Goal: Information Seeking & Learning: Learn about a topic

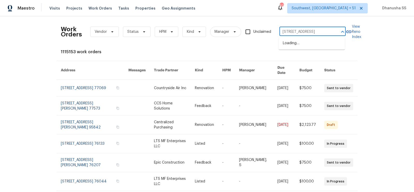
scroll to position [0, 9]
click at [282, 41] on li "[STREET_ADDRESS]" at bounding box center [311, 43] width 66 height 9
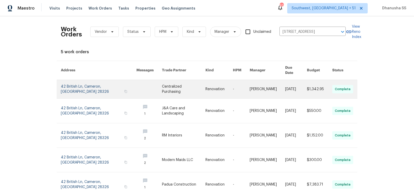
click at [222, 80] on link at bounding box center [218, 89] width 27 height 19
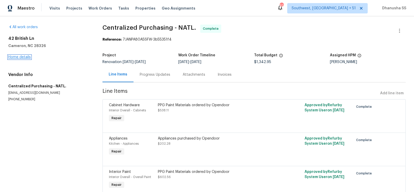
click at [16, 56] on link "Home details" at bounding box center [19, 57] width 22 height 4
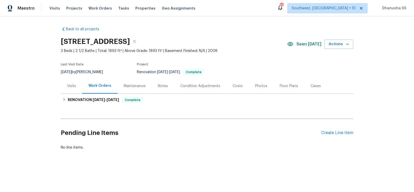
click at [75, 87] on div "Visits" at bounding box center [71, 86] width 9 height 5
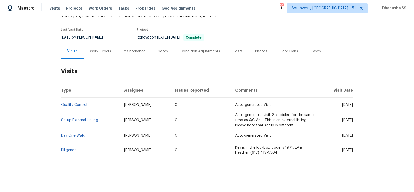
scroll to position [35, 0]
click at [78, 120] on link "Setup External Listing" at bounding box center [79, 120] width 37 height 4
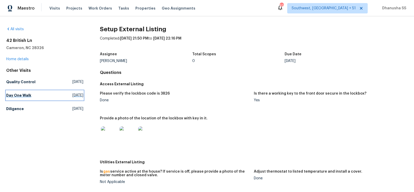
click at [69, 98] on link "Day One Walk Tue, Aug 26 2025" at bounding box center [44, 95] width 77 height 9
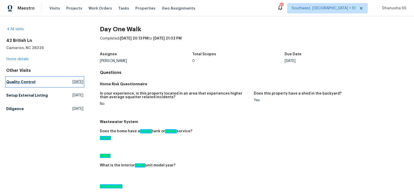
click at [73, 82] on span "Fri, Sep 05 2025" at bounding box center [77, 81] width 11 height 5
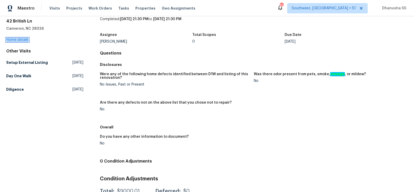
scroll to position [4, 0]
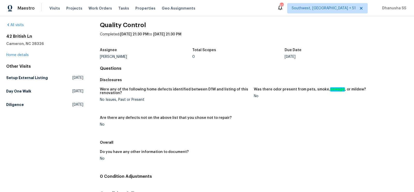
click at [37, 72] on div "Other Visits Setup External Listing Fri, Sep 05 2025 Day One Walk Tue, Aug 26 2…" at bounding box center [44, 87] width 77 height 46
click at [39, 76] on h5 "Setup External Listing" at bounding box center [27, 77] width 42 height 5
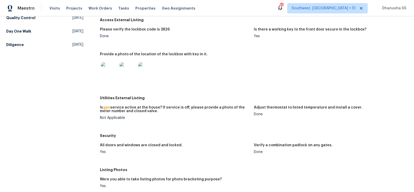
scroll to position [33, 0]
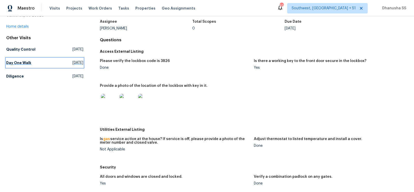
click at [19, 58] on link "Day One Walk Tue, Aug 26 2025" at bounding box center [44, 62] width 77 height 9
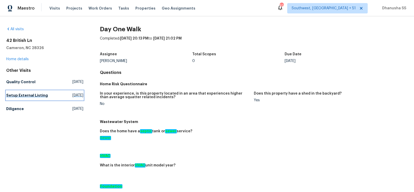
click at [37, 93] on h5 "Setup External Listing" at bounding box center [27, 95] width 42 height 5
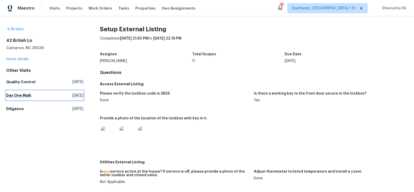
click at [39, 95] on link "Day One Walk Tue, Aug 26 2025" at bounding box center [44, 95] width 77 height 9
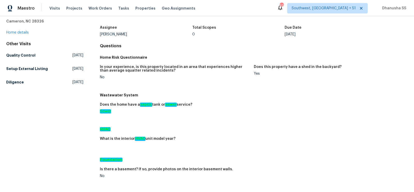
scroll to position [301, 0]
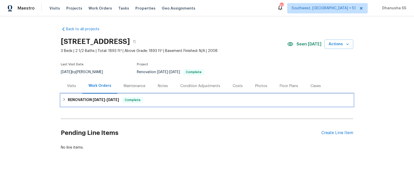
click at [161, 103] on div "RENOVATION [DATE] - [DATE] Complete" at bounding box center [207, 100] width 292 height 12
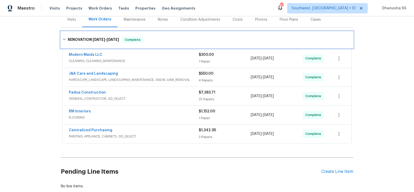
scroll to position [97, 0]
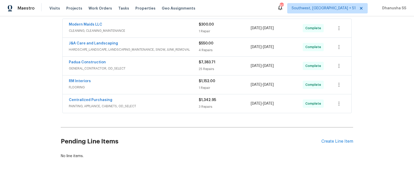
click at [181, 105] on span "PAINTING, APPLIANCE, CABINETS, OD_SELECT" at bounding box center [134, 106] width 130 height 5
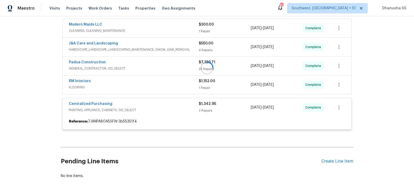
scroll to position [117, 0]
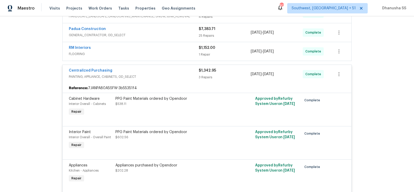
click at [182, 78] on div "Centralized Purchasing PAINTING, APPLIANCE, CABINETS, OD_SELECT" at bounding box center [134, 74] width 130 height 12
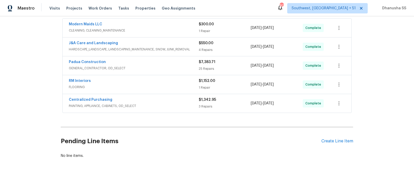
click at [180, 79] on div "RM Interiors" at bounding box center [134, 81] width 130 height 6
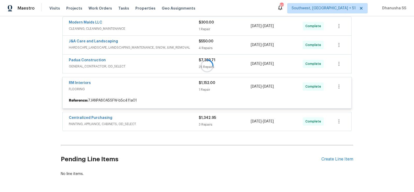
scroll to position [86, 0]
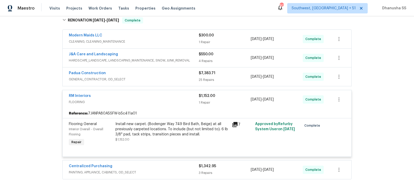
click at [189, 59] on span "HARDSCAPE_LANDSCAPE, LANDSCAPING_MAINTENANCE, SNOW, JUNK_REMOVAL" at bounding box center [134, 60] width 130 height 5
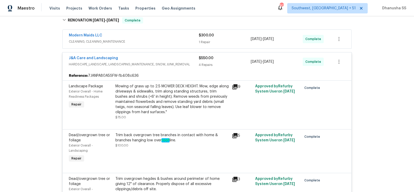
scroll to position [182, 0]
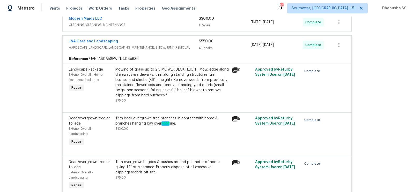
click at [188, 50] on div "J&A Care and Landscaping HARDSCAPE_LANDSCAPE, LANDSCAPING_MAINTENANCE, SNOW, JU…" at bounding box center [134, 45] width 130 height 12
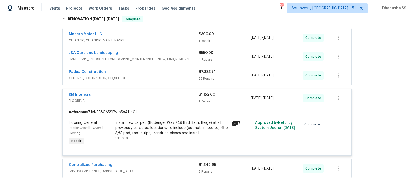
scroll to position [81, 0]
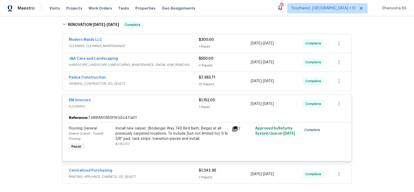
click at [188, 47] on span "CLEANING, CLEANING_MAINTENANCE" at bounding box center [134, 45] width 130 height 5
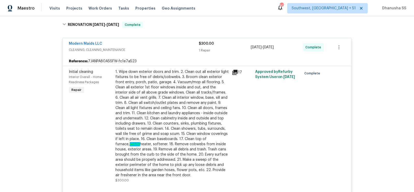
click at [187, 47] on div "Modern Maids LLC" at bounding box center [134, 44] width 130 height 6
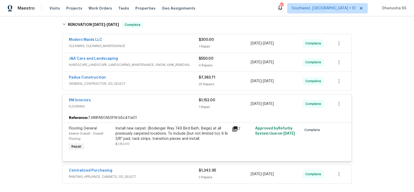
scroll to position [115, 0]
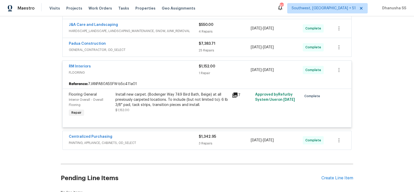
click at [189, 48] on span "GENERAL_CONTRACTOR, OD_SELECT" at bounding box center [134, 49] width 130 height 5
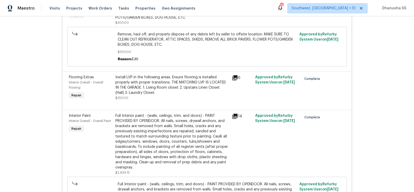
scroll to position [784, 0]
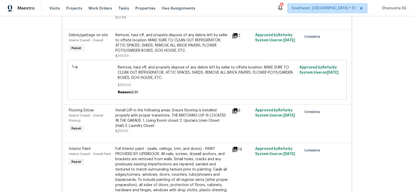
click at [158, 109] on div "Install LVP in the following areas. Ensure flooring is installed properly with …" at bounding box center [171, 118] width 113 height 21
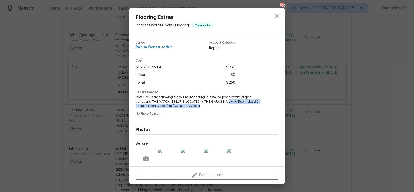
drag, startPoint x: 228, startPoint y: 102, endPoint x: 266, endPoint y: 107, distance: 37.8
click at [266, 107] on div "Repairs needed Install LVP in the following areas. Ensure flooring is installed…" at bounding box center [206, 99] width 143 height 17
copy span "Living Room closet 2. Upstairs Linen Closet (Hall) 3. Laundry Closet"
click at [277, 19] on button "close" at bounding box center [276, 16] width 12 height 12
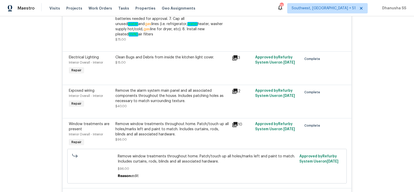
scroll to position [0, 0]
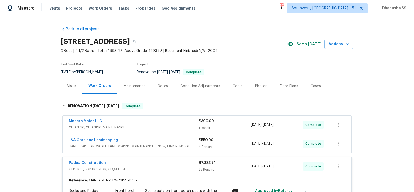
click at [141, 142] on div "J&A Care and Landscaping" at bounding box center [134, 141] width 130 height 6
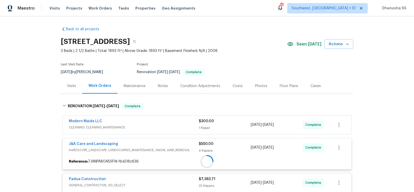
scroll to position [107, 0]
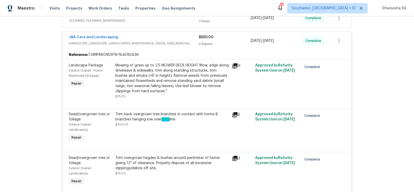
click at [150, 92] on div "Mowing of grass up to 2.5 MOWER DECK HEIGHT. Mow, edge along driveways & sidewa…" at bounding box center [171, 78] width 113 height 31
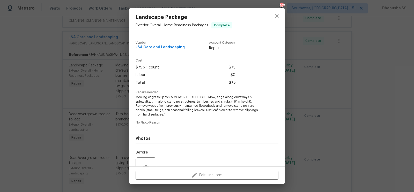
scroll to position [50, 0]
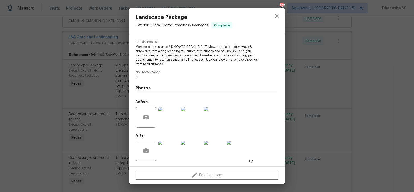
click at [166, 122] on img at bounding box center [168, 117] width 21 height 21
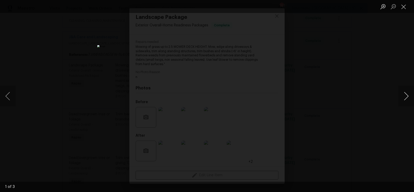
click at [401, 103] on button "Next image" at bounding box center [406, 96] width 16 height 21
click at [404, 8] on button "Close lightbox" at bounding box center [403, 6] width 10 height 9
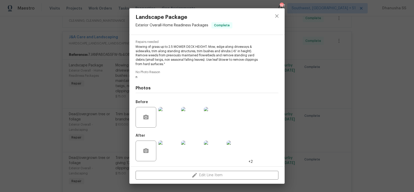
click at [169, 143] on img at bounding box center [168, 151] width 21 height 21
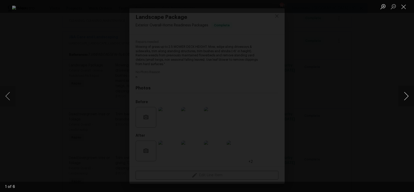
click at [402, 93] on button "Next image" at bounding box center [406, 96] width 16 height 21
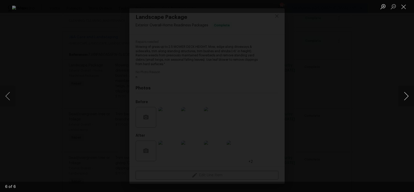
click at [402, 93] on button "Next image" at bounding box center [406, 96] width 16 height 21
click at [404, 99] on button "Next image" at bounding box center [406, 96] width 16 height 21
click at [404, 6] on button "Close lightbox" at bounding box center [403, 6] width 10 height 9
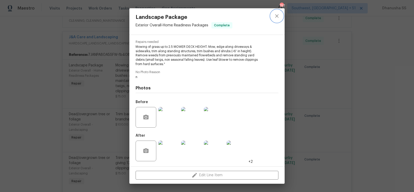
click at [276, 19] on icon "close" at bounding box center [277, 16] width 6 height 6
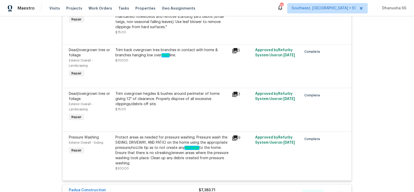
scroll to position [171, 0]
click at [171, 149] on div "Protect areas as needed for pressure washing. Pressure wash the SIDING, DRIVEWA…" at bounding box center [171, 150] width 113 height 31
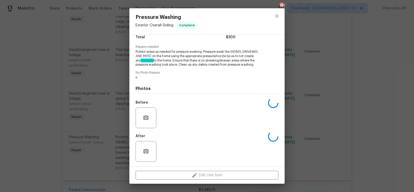
scroll to position [46, 0]
click at [175, 148] on img at bounding box center [168, 151] width 21 height 21
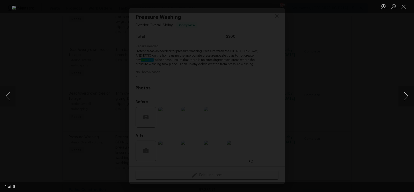
click at [410, 99] on button "Next image" at bounding box center [406, 96] width 16 height 21
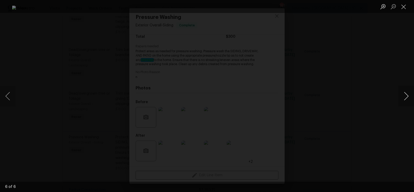
click at [410, 99] on button "Next image" at bounding box center [406, 96] width 16 height 21
click at [408, 97] on button "Next image" at bounding box center [406, 96] width 16 height 21
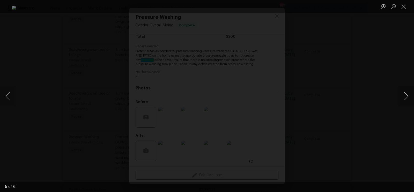
click at [408, 97] on button "Next image" at bounding box center [406, 96] width 16 height 21
click at [389, 88] on div "Lightbox" at bounding box center [207, 96] width 414 height 192
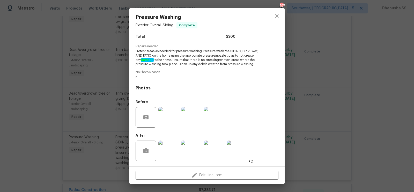
click at [191, 121] on img at bounding box center [191, 117] width 21 height 21
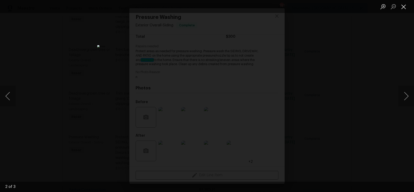
click at [405, 10] on button "Close lightbox" at bounding box center [403, 6] width 10 height 9
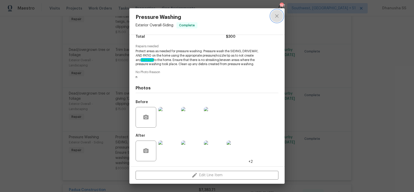
click at [276, 14] on icon "close" at bounding box center [277, 16] width 6 height 6
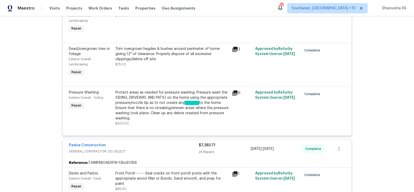
scroll to position [163, 0]
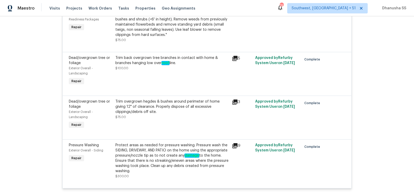
click at [183, 109] on div "Trim overgrown hegdes & bushes around perimeter of home giving 12" of clearance…" at bounding box center [171, 107] width 113 height 16
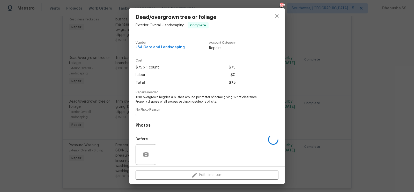
scroll to position [37, 0]
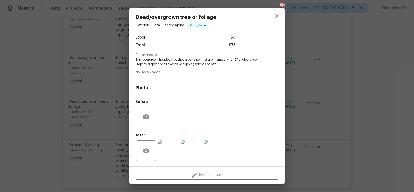
click at [168, 149] on img at bounding box center [168, 150] width 21 height 21
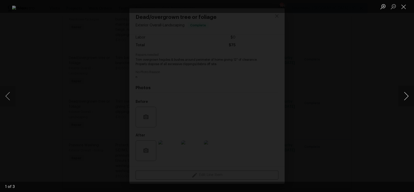
click at [401, 98] on button "Next image" at bounding box center [406, 96] width 16 height 21
click at [409, 8] on ul "Lightbox" at bounding box center [395, 6] width 36 height 13
click at [402, 7] on button "Close lightbox" at bounding box center [403, 6] width 10 height 9
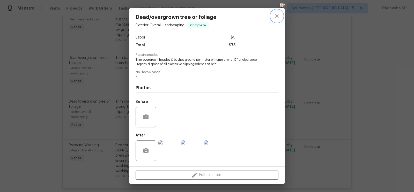
click at [280, 21] on button "close" at bounding box center [276, 16] width 12 height 12
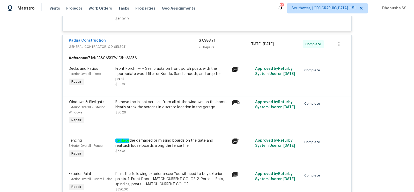
scroll to position [399, 0]
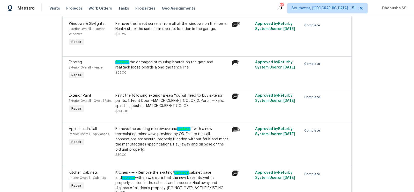
click at [168, 78] on div "Replace the damaged or missing boards on the gate and reattach loose boards alo…" at bounding box center [172, 70] width 116 height 24
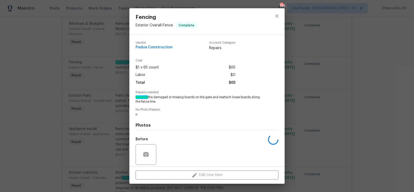
scroll to position [37, 0]
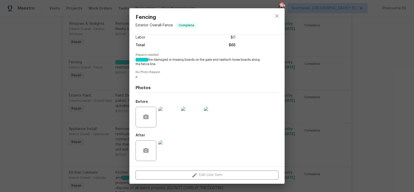
click at [293, 97] on div "Fencing Exterior Overall - Fence Complete Vendor Padua Construction Account Cat…" at bounding box center [207, 96] width 414 height 192
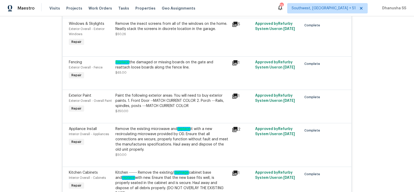
click at [157, 33] on div "Remove the insect screens from all of the windows on the home. Neatly stack the…" at bounding box center [171, 29] width 113 height 16
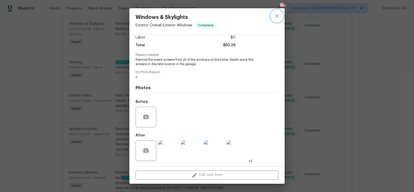
click at [280, 20] on button "close" at bounding box center [276, 16] width 12 height 12
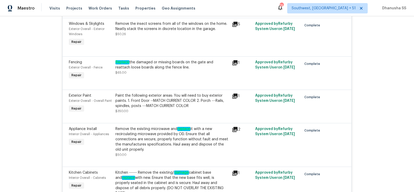
click at [146, 104] on div "Paint the following exterior areas: You will need to buy exterior paints. 1. Fr…" at bounding box center [171, 101] width 113 height 16
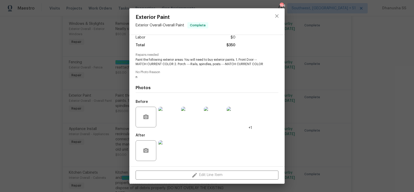
click at [167, 117] on img at bounding box center [168, 117] width 21 height 21
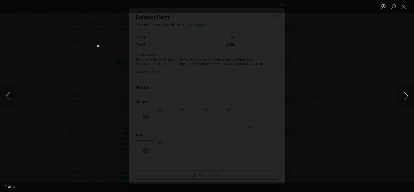
click at [398, 100] on button "Next image" at bounding box center [406, 96] width 16 height 21
click at [362, 93] on div "Lightbox" at bounding box center [207, 96] width 414 height 192
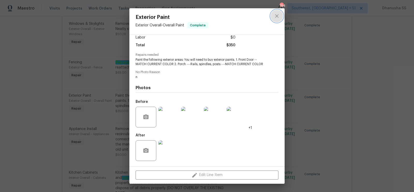
click at [277, 17] on icon "close" at bounding box center [277, 16] width 6 height 6
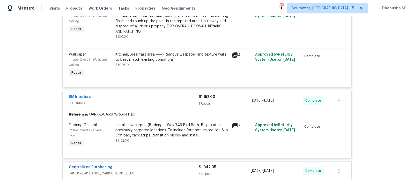
scroll to position [1547, 0]
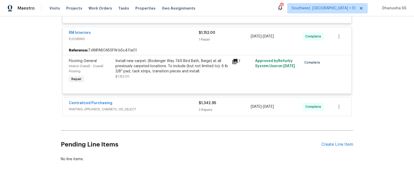
click at [159, 101] on div "Centralized Purchasing" at bounding box center [134, 104] width 130 height 6
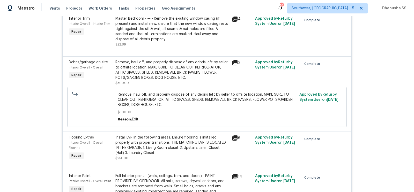
scroll to position [545, 0]
